Goal: Information Seeking & Learning: Check status

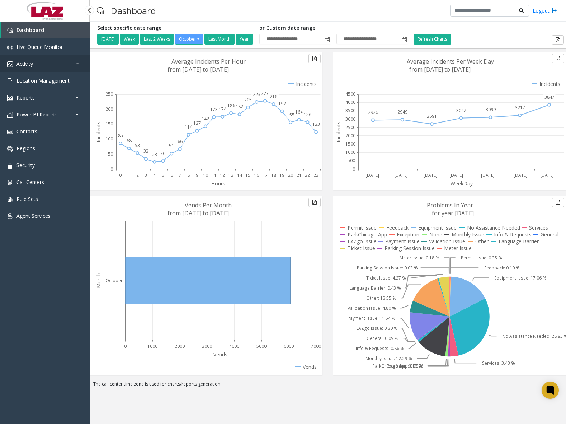
click at [54, 68] on link "Activity" at bounding box center [45, 63] width 90 height 17
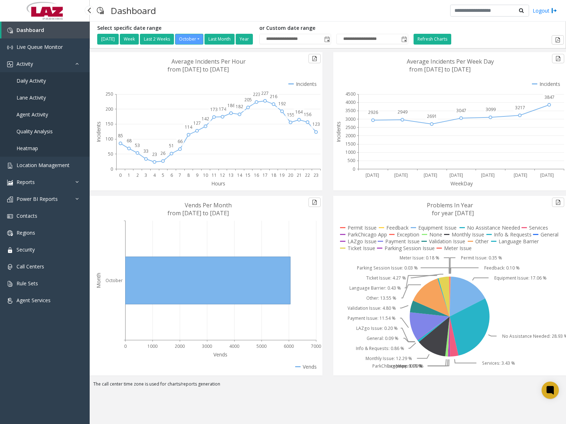
click at [35, 80] on span "Daily Activity" at bounding box center [31, 80] width 29 height 7
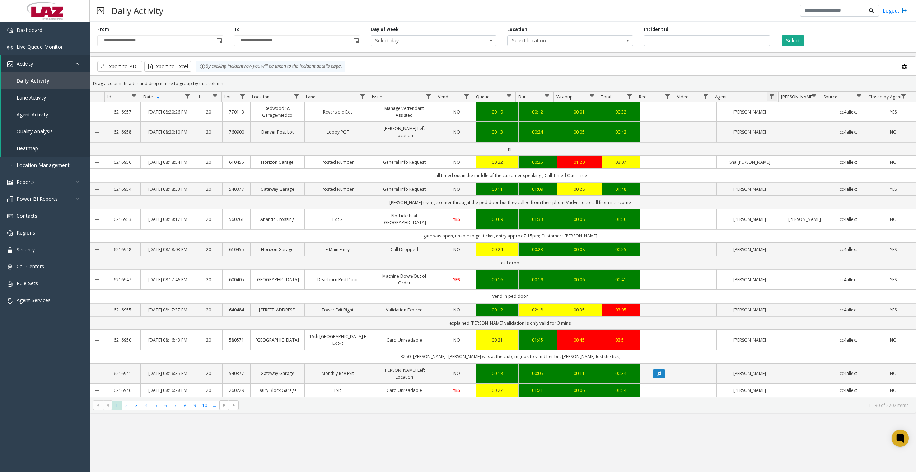
click at [772, 97] on span "Data table" at bounding box center [772, 97] width 6 height 6
click at [786, 128] on input "Agent Filter" at bounding box center [802, 127] width 61 height 12
type input "*******"
click at [814, 188] on button "Filter" at bounding box center [818, 194] width 29 height 16
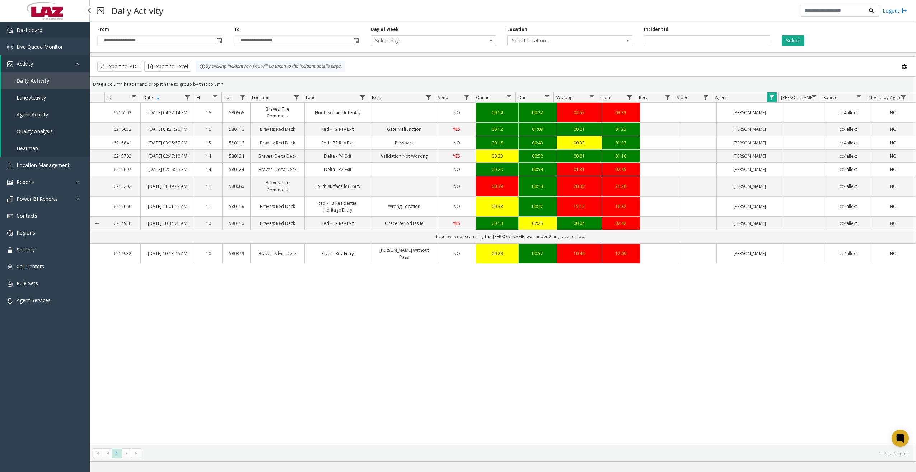
click at [18, 29] on span "Dashboard" at bounding box center [30, 30] width 26 height 7
